Goal: Task Accomplishment & Management: Use online tool/utility

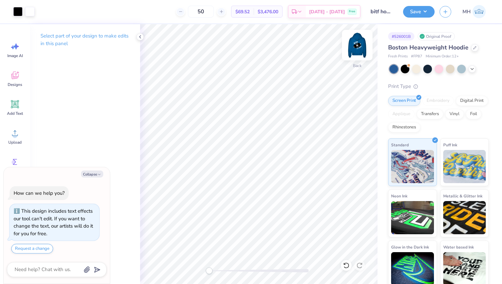
click at [361, 46] on img at bounding box center [357, 45] width 27 height 27
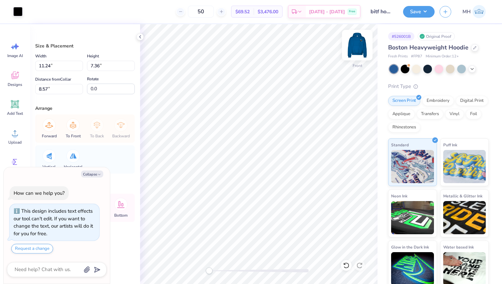
type textarea "x"
type input "1.65"
type input "2.27"
type input "6.37"
type textarea "x"
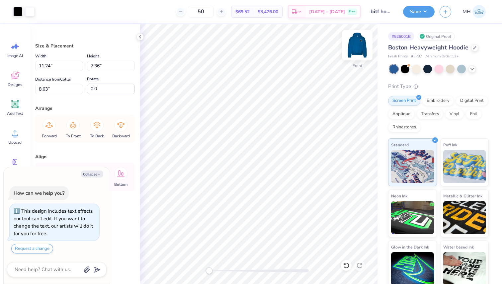
type input "1.41"
type input "1.24"
type input "12.72"
type textarea "x"
type input "12.62"
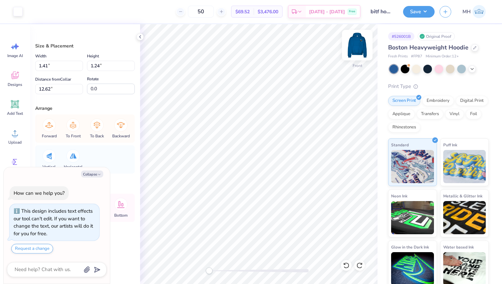
type textarea "x"
type input "12.72"
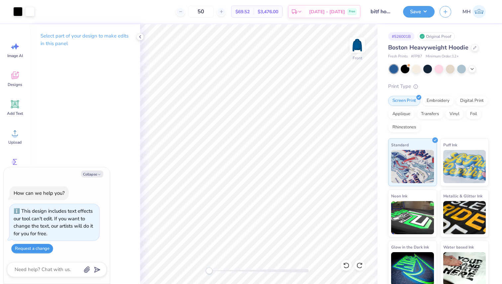
click at [44, 250] on button "Request a change" at bounding box center [32, 249] width 42 height 10
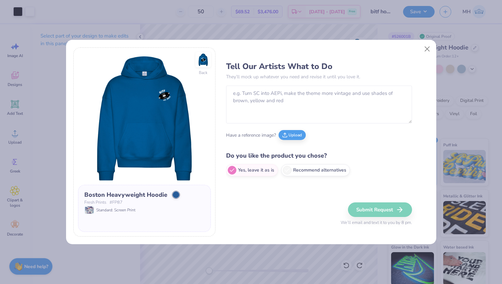
type textarea "x"
click at [235, 119] on textarea at bounding box center [319, 105] width 186 height 38
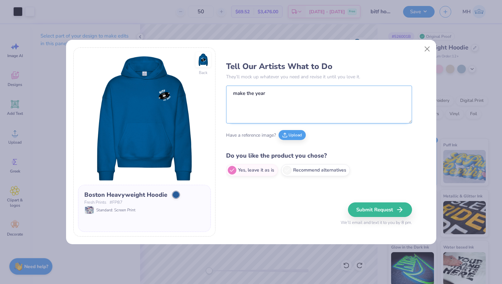
click at [235, 95] on textarea "make the year" at bounding box center [319, 105] width 186 height 38
click at [294, 94] on textarea "could make the year" at bounding box center [319, 105] width 186 height 38
type textarea "could make the year [DATE]?"
click at [430, 45] on button "Close" at bounding box center [427, 49] width 13 height 13
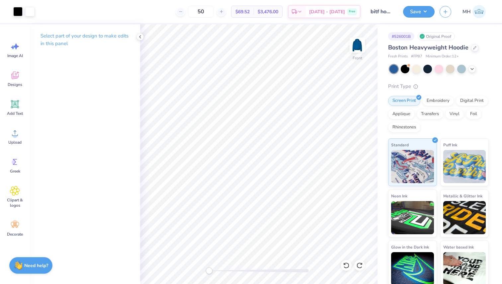
click at [30, 264] on strong "Need help?" at bounding box center [36, 266] width 24 height 6
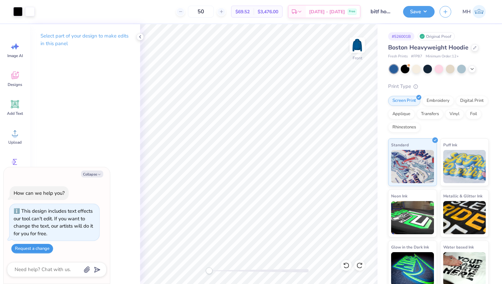
click at [38, 248] on button "Request a change" at bounding box center [32, 249] width 42 height 10
type textarea "x"
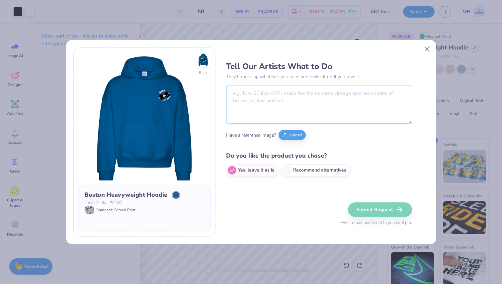
click at [285, 111] on textarea at bounding box center [319, 105] width 186 height 38
type textarea "c"
type textarea "could you make the year [DATE]?"
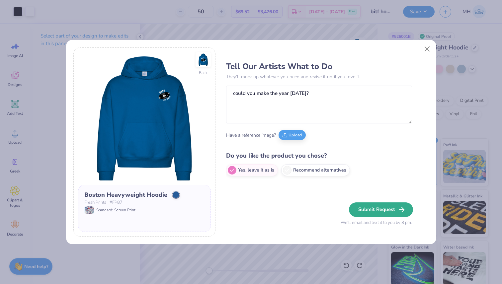
click at [390, 211] on button "Submit Request" at bounding box center [381, 210] width 64 height 15
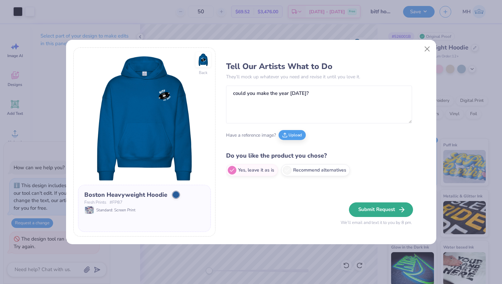
click at [388, 206] on button "Submit Request" at bounding box center [381, 210] width 64 height 15
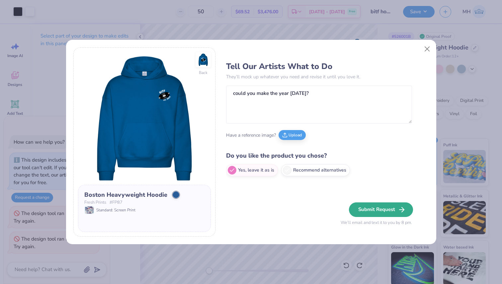
type textarea "x"
drag, startPoint x: 415, startPoint y: 49, endPoint x: 421, endPoint y: 49, distance: 6.0
click at [415, 49] on div "Tell Our Artists What to Do They’ll mock up whatever you need and revise it unt…" at bounding box center [327, 143] width 203 height 190
click at [422, 49] on button "Close" at bounding box center [427, 49] width 13 height 13
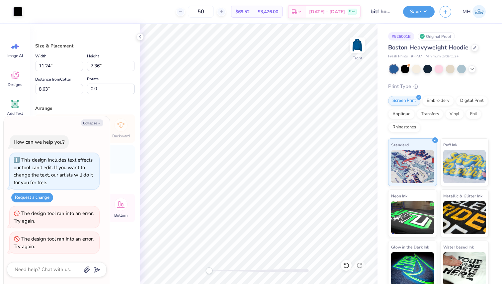
type textarea "x"
type input "1.41"
type input "1.24"
type input "12.72"
type textarea "x"
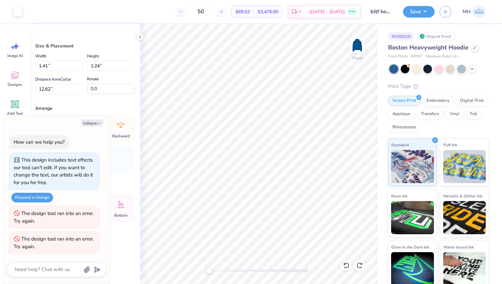
type input "12.72"
click at [82, 235] on div "The design tool ran into an error. Try again." at bounding box center [55, 243] width 90 height 22
click at [82, 249] on div "The design tool ran into an error. Try again." at bounding box center [55, 243] width 82 height 15
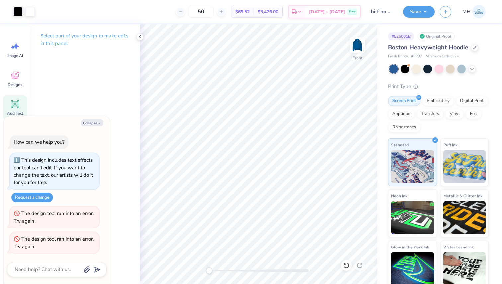
click at [22, 109] on div "Add Text" at bounding box center [15, 107] width 24 height 25
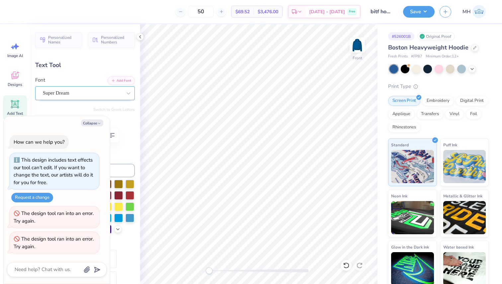
click at [110, 90] on div "Super Dream" at bounding box center [82, 93] width 80 height 10
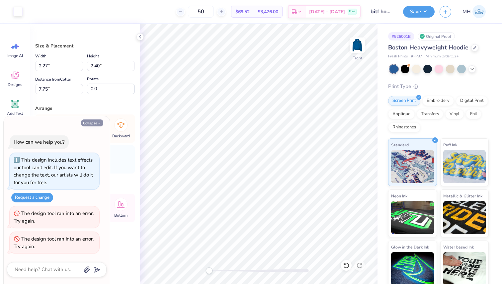
click at [93, 122] on button "Collapse" at bounding box center [92, 123] width 22 height 7
type textarea "x"
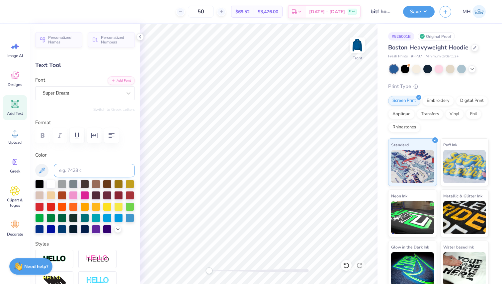
type textarea "TEXT"
click at [379, 275] on div "Art colors 50 $69.52 Per Item $3,476.00 Total Est. Delivery [DATE] - [DATE] Fre…" at bounding box center [251, 142] width 502 height 284
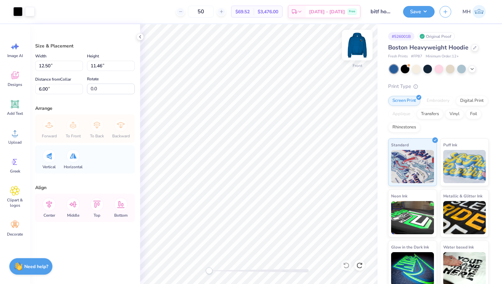
click at [360, 45] on img at bounding box center [357, 45] width 27 height 27
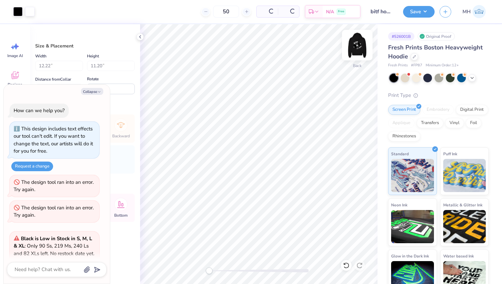
scroll to position [70, 0]
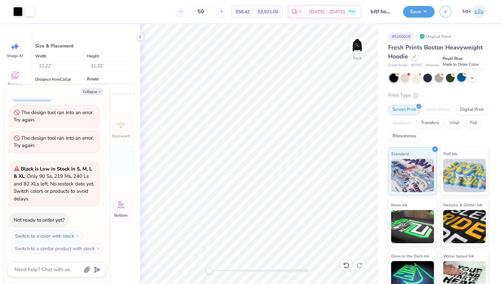
click at [462, 80] on div at bounding box center [462, 77] width 9 height 9
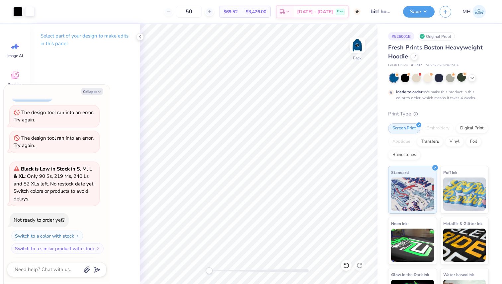
scroll to position [133, 0]
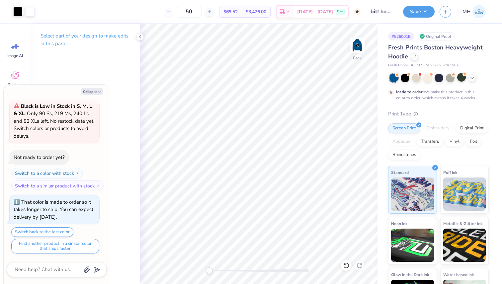
type textarea "x"
